Goal: Task Accomplishment & Management: Manage account settings

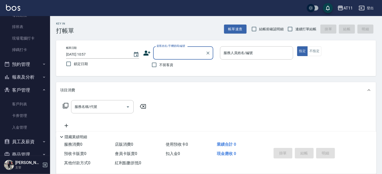
scroll to position [75, 0]
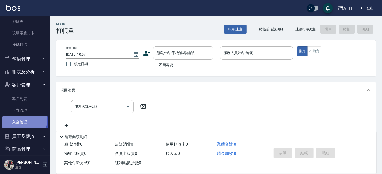
click at [19, 119] on link "入金管理" at bounding box center [25, 122] width 46 height 12
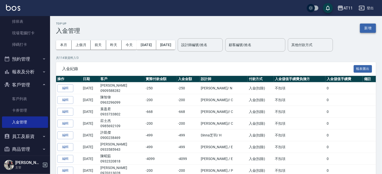
click at [366, 32] on button "新增" at bounding box center [368, 28] width 16 height 9
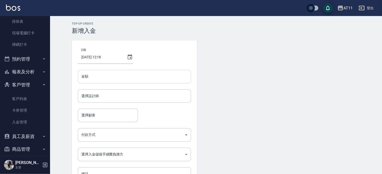
click at [98, 76] on input "金額" at bounding box center [134, 77] width 113 height 14
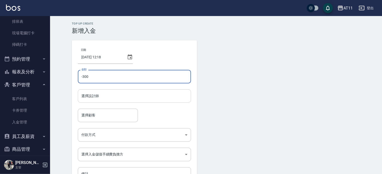
type input "-300"
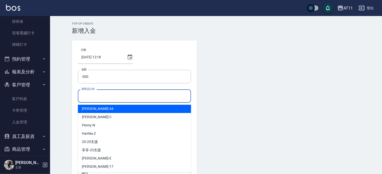
click at [88, 97] on input "選擇設計師" at bounding box center [134, 96] width 109 height 9
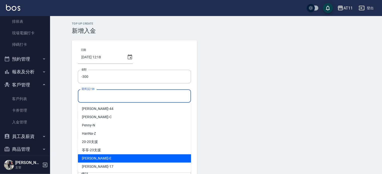
click at [99, 156] on div "[PERSON_NAME] -E" at bounding box center [134, 158] width 113 height 8
type input "EVA-E"
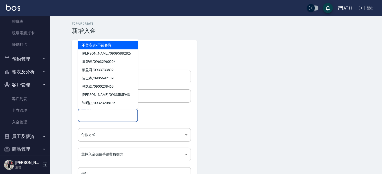
click at [98, 118] on input "選擇顧客" at bounding box center [108, 115] width 56 height 9
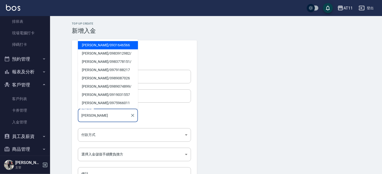
click at [107, 45] on span "[PERSON_NAME]/ 0931646566" at bounding box center [108, 45] width 60 height 8
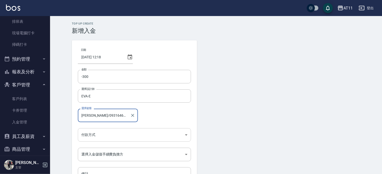
type input "[PERSON_NAME]/0931646566"
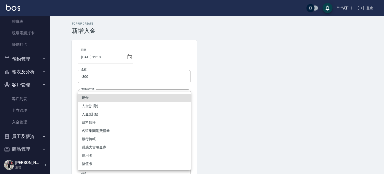
click at [104, 135] on body "AT11 登出 櫃檯作業 打帳單 帳單列表 現金收支登錄 材料自購登錄 每日結帳 排班表 現場電腦打卡 掃碼打卡 預約管理 預約管理 單日預約紀錄 單週預約紀…" at bounding box center [192, 104] width 384 height 208
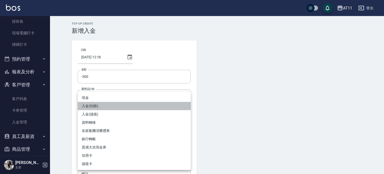
click at [98, 105] on li "入金(扣除)" at bounding box center [134, 106] width 113 height 8
type input "入金(扣除)"
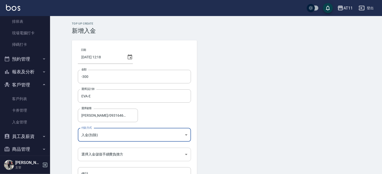
click at [101, 154] on body "AT11 登出 櫃檯作業 打帳單 帳單列表 現金收支登錄 材料自購登錄 每日結帳 排班表 現場電腦打卡 掃碼打卡 預約管理 預約管理 單日預約紀錄 單週預約紀…" at bounding box center [191, 104] width 382 height 208
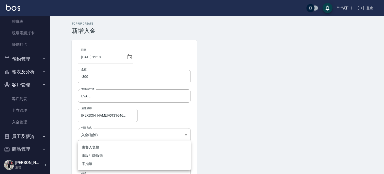
click at [93, 163] on li "不扣項" at bounding box center [134, 164] width 113 height 8
type input "WITHOUTHANDLINGFEE"
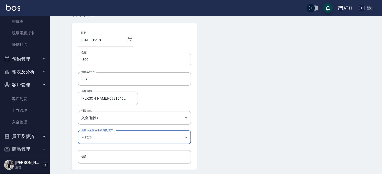
scroll to position [34, 0]
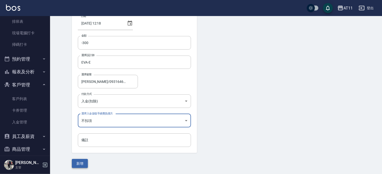
click at [82, 163] on button "新增" at bounding box center [80, 163] width 16 height 9
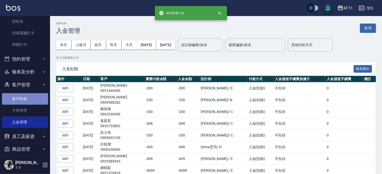
click at [30, 97] on link "客戶列表" at bounding box center [25, 99] width 46 height 12
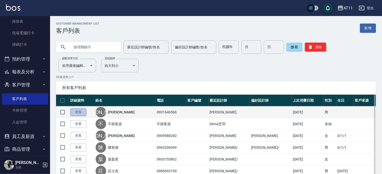
click at [80, 112] on link "查看" at bounding box center [78, 112] width 16 height 8
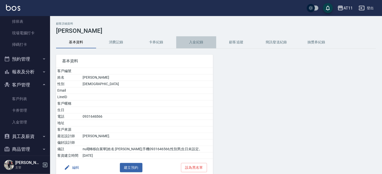
click at [200, 41] on button "入金紀錄" at bounding box center [196, 42] width 40 height 12
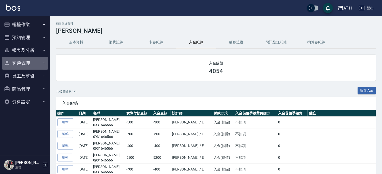
click at [24, 61] on button "客戶管理" at bounding box center [25, 63] width 46 height 13
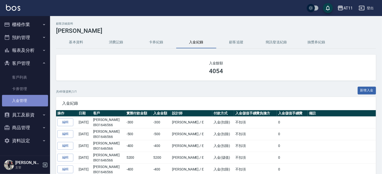
click at [24, 104] on link "入金管理" at bounding box center [25, 101] width 46 height 12
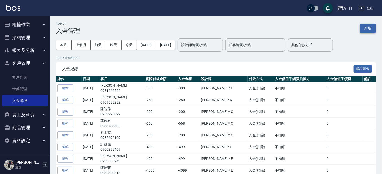
click at [370, 30] on button "新增" at bounding box center [368, 28] width 16 height 9
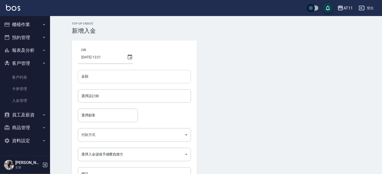
click at [147, 78] on input "金額" at bounding box center [134, 77] width 113 height 14
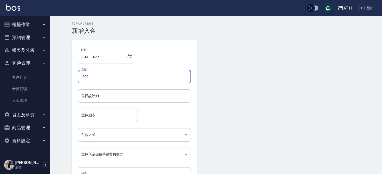
type input "-200"
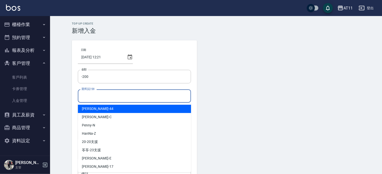
click at [113, 97] on input "選擇設計師" at bounding box center [134, 96] width 109 height 9
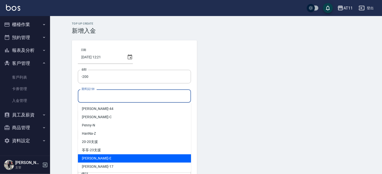
drag, startPoint x: 110, startPoint y: 158, endPoint x: 100, endPoint y: 153, distance: 10.7
click at [110, 158] on div "[PERSON_NAME] -E" at bounding box center [134, 158] width 113 height 8
type input "EVA-E"
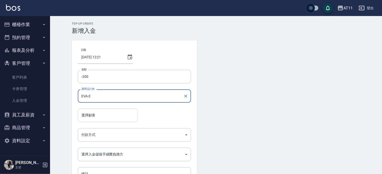
click at [96, 117] on input "選擇顧客" at bounding box center [108, 115] width 56 height 9
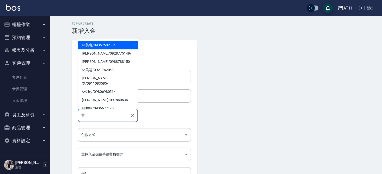
click at [102, 42] on span "林美惠 / 0935750230 /" at bounding box center [108, 45] width 60 height 8
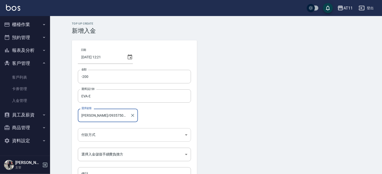
type input "林美惠/0935750230/"
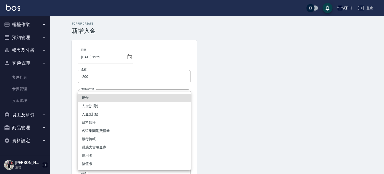
click at [97, 135] on body "AT11 登出 櫃檯作業 打帳單 帳單列表 現金收支登錄 材料自購登錄 每日結帳 排班表 現場電腦打卡 掃碼打卡 預約管理 預約管理 單日預約紀錄 單週預約紀…" at bounding box center [192, 104] width 384 height 208
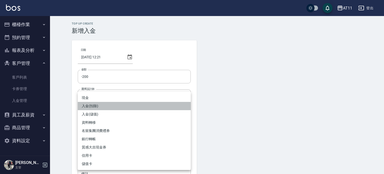
click at [99, 106] on li "入金(扣除)" at bounding box center [134, 106] width 113 height 8
type input "入金(扣除)"
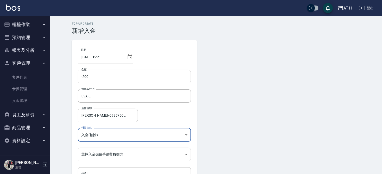
click at [90, 152] on body "AT11 登出 櫃檯作業 打帳單 帳單列表 現金收支登錄 材料自購登錄 每日結帳 排班表 現場電腦打卡 掃碼打卡 預約管理 預約管理 單日預約紀錄 單週預約紀…" at bounding box center [191, 104] width 382 height 208
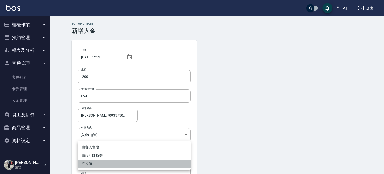
click at [95, 162] on li "不扣項" at bounding box center [134, 164] width 113 height 8
type input "WITHOUTHANDLINGFEE"
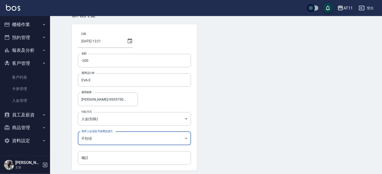
scroll to position [34, 0]
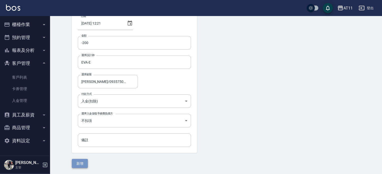
click at [80, 162] on button "新增" at bounding box center [80, 163] width 16 height 9
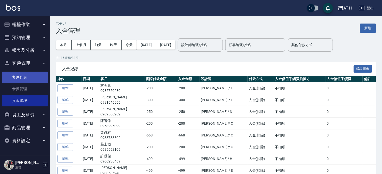
click at [24, 76] on link "客戶列表" at bounding box center [25, 78] width 46 height 12
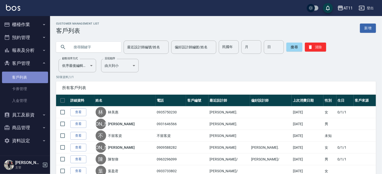
click at [30, 78] on link "客戶列表" at bounding box center [25, 78] width 46 height 12
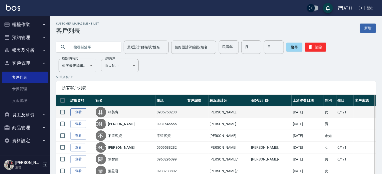
click at [78, 114] on link "查看" at bounding box center [78, 112] width 16 height 8
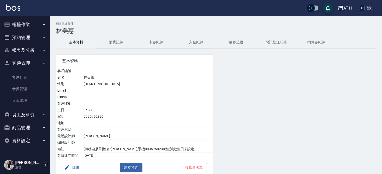
click at [198, 41] on button "入金紀錄" at bounding box center [196, 42] width 40 height 12
